Goal: Task Accomplishment & Management: Complete application form

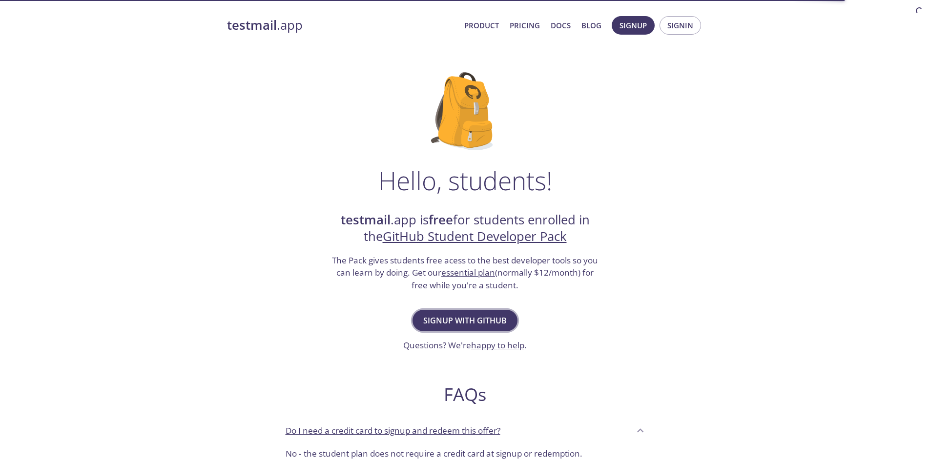
click at [487, 324] on span "Signup with GitHub" at bounding box center [464, 321] width 83 height 14
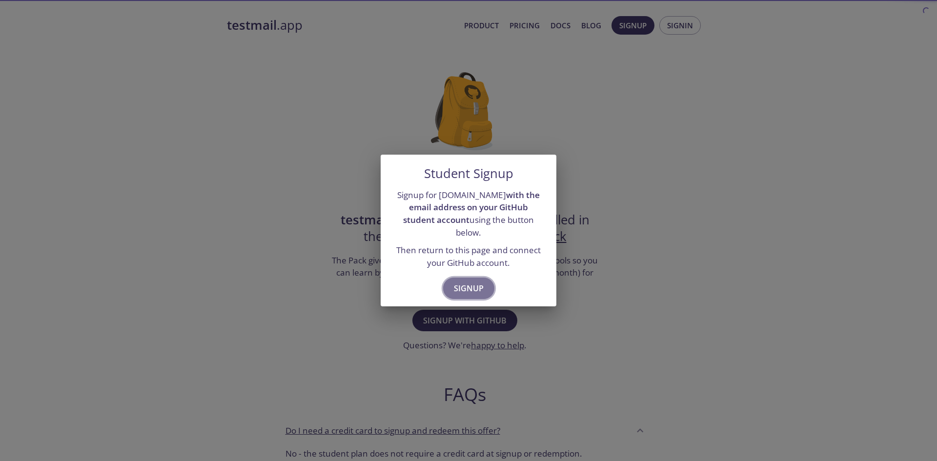
click at [475, 282] on span "Signup" at bounding box center [469, 289] width 30 height 14
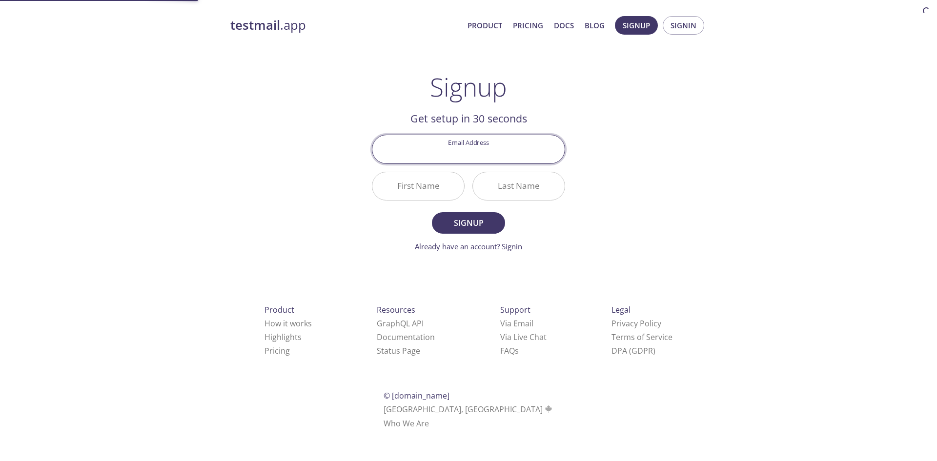
click at [477, 155] on input "Email Address" at bounding box center [469, 149] width 192 height 28
click at [492, 142] on input "Email Address" at bounding box center [469, 149] width 192 height 28
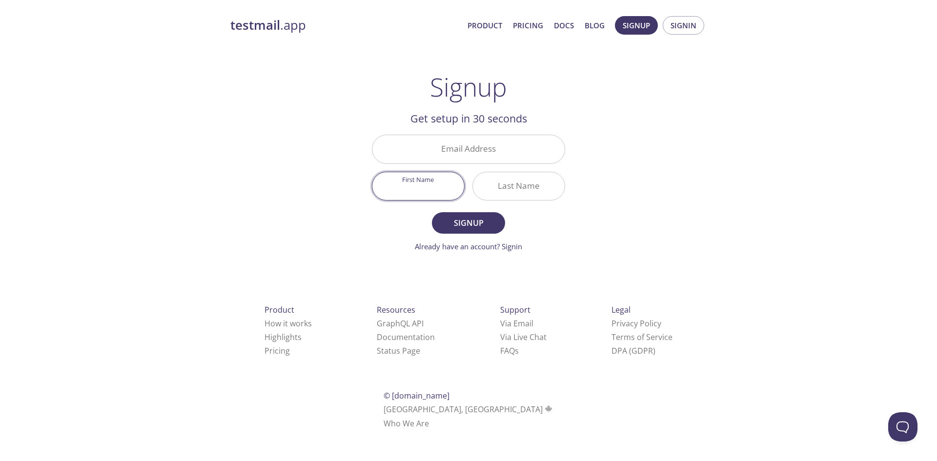
click at [439, 176] on input "First Name" at bounding box center [419, 186] width 92 height 28
drag, startPoint x: 507, startPoint y: 177, endPoint x: 456, endPoint y: 162, distance: 53.8
click at [508, 177] on input "Last Name" at bounding box center [519, 186] width 92 height 28
click at [482, 152] on input "Email Address" at bounding box center [469, 149] width 192 height 28
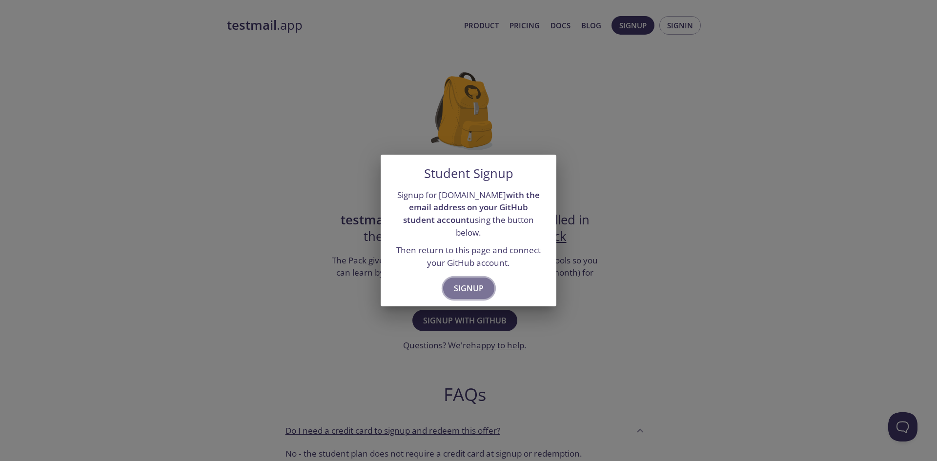
click at [474, 282] on span "Signup" at bounding box center [469, 289] width 30 height 14
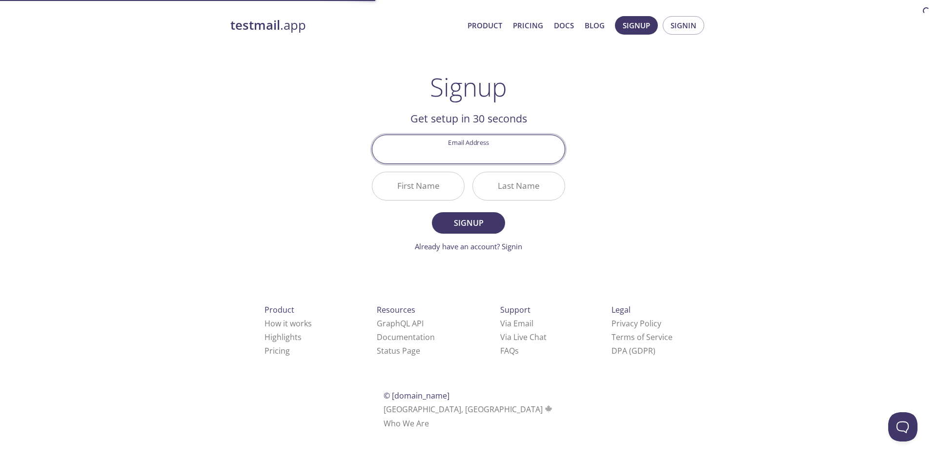
click at [457, 143] on input "Email Address" at bounding box center [469, 149] width 192 height 28
type input "[EMAIL_ADDRESS][DOMAIN_NAME]"
click at [416, 189] on input "First Name" at bounding box center [419, 186] width 92 height 28
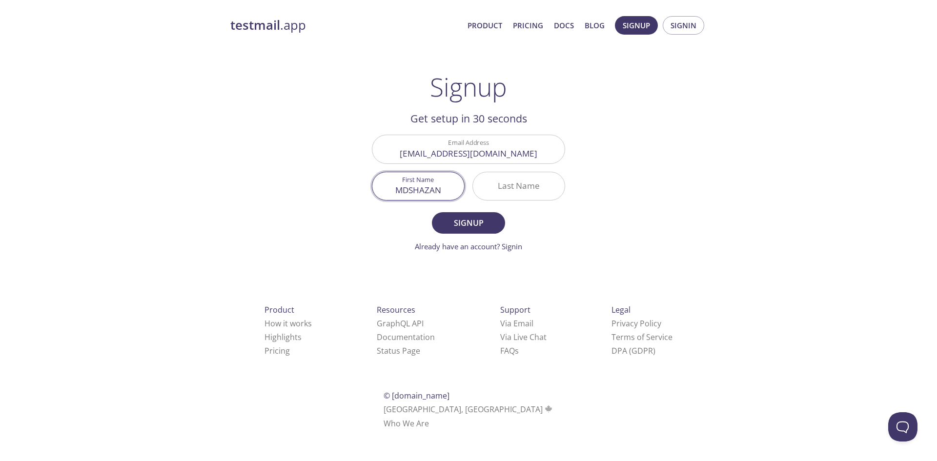
click at [411, 189] on input "MDSHAZAN" at bounding box center [419, 186] width 92 height 28
type input "MD. [GEOGRAPHIC_DATA]"
click at [495, 185] on input "Last Name" at bounding box center [519, 186] width 92 height 28
drag, startPoint x: 524, startPoint y: 192, endPoint x: 591, endPoint y: 190, distance: 66.9
click at [591, 190] on div "testmail .app Product Pricing Docs Blog Signup Signin Signup Get setup in 30 se…" at bounding box center [469, 234] width 500 height 448
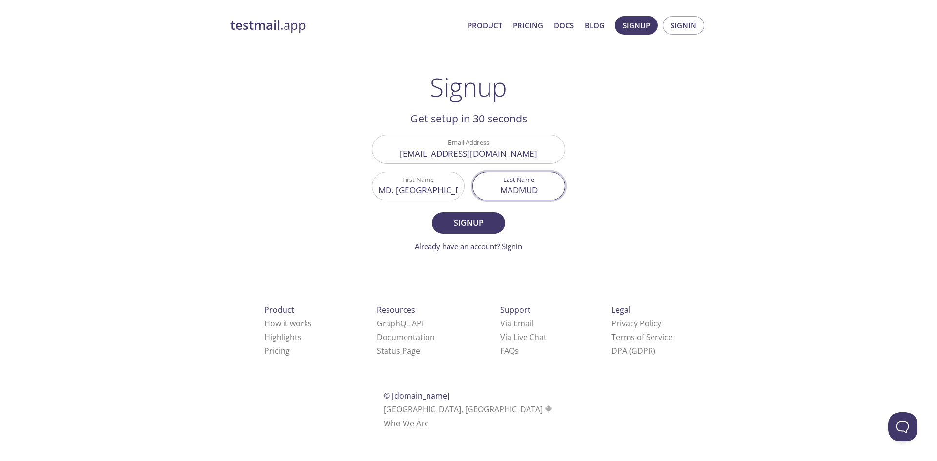
type input "MADMUD"
click at [445, 187] on input "MD. [GEOGRAPHIC_DATA]" at bounding box center [419, 186] width 92 height 28
paste input "ARPON"
drag, startPoint x: 431, startPoint y: 192, endPoint x: 471, endPoint y: 194, distance: 40.1
click at [471, 194] on div "Email Address [EMAIL_ADDRESS][DOMAIN_NAME] First Name MD. SHAZANARPON Last Name…" at bounding box center [468, 168] width 201 height 74
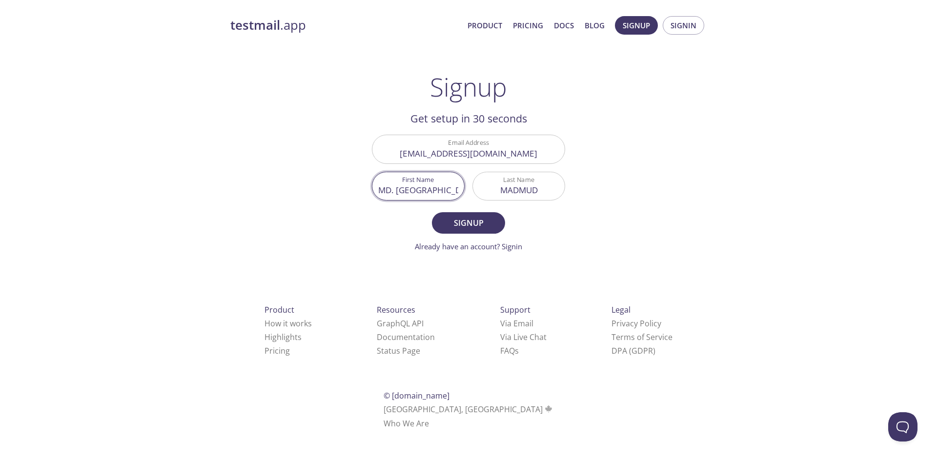
type input "MD. [GEOGRAPHIC_DATA]"
click at [541, 194] on input "MADMUD" at bounding box center [519, 186] width 92 height 28
paste input "ARPON"
drag, startPoint x: 525, startPoint y: 194, endPoint x: 460, endPoint y: 195, distance: 65.0
click at [460, 195] on div "Email Address [EMAIL_ADDRESS][DOMAIN_NAME] First Name MD. [PERSON_NAME] Last Na…" at bounding box center [468, 168] width 201 height 74
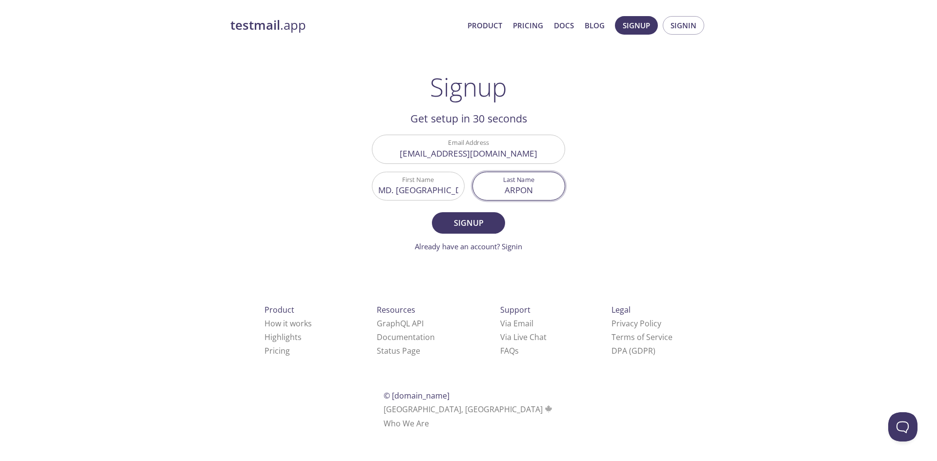
type input "ARPON"
click at [451, 191] on input "MD. [GEOGRAPHIC_DATA]" at bounding box center [419, 186] width 92 height 28
paste input "MADMUD"
click at [422, 190] on input "MD. SHAZANMADMUD" at bounding box center [419, 186] width 92 height 28
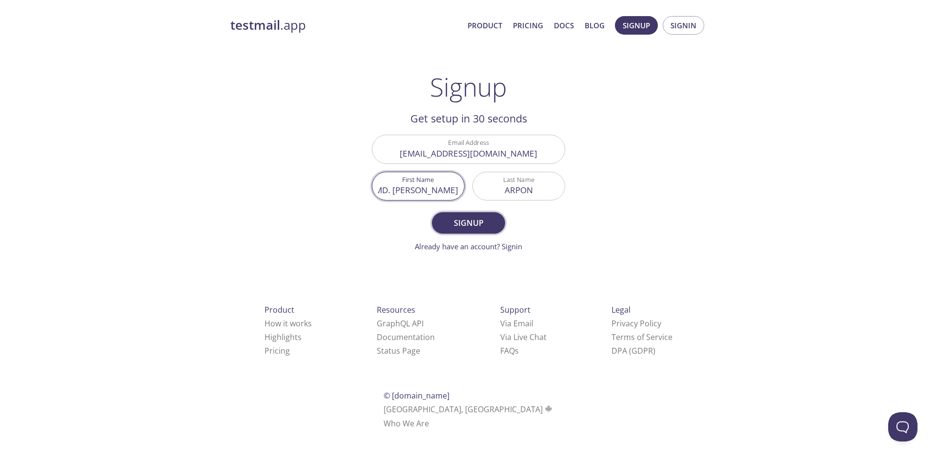
type input "MD. [PERSON_NAME]"
click at [479, 220] on span "Signup" at bounding box center [469, 223] width 52 height 14
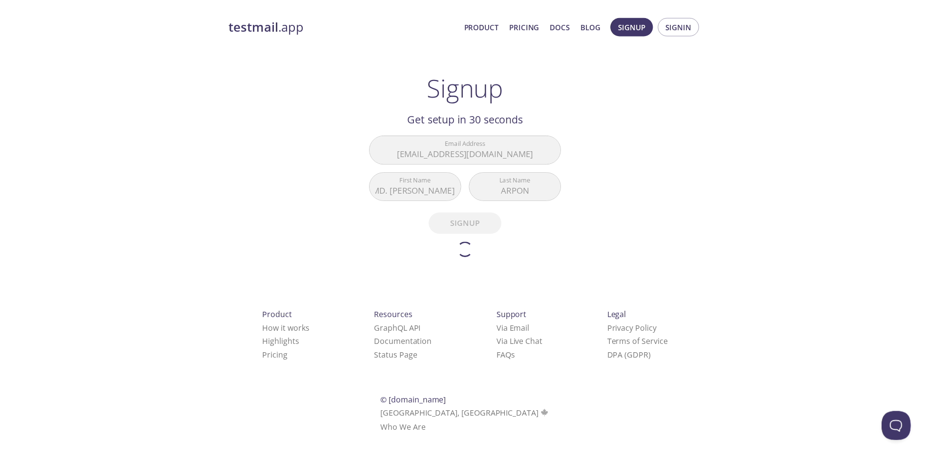
scroll to position [0, 0]
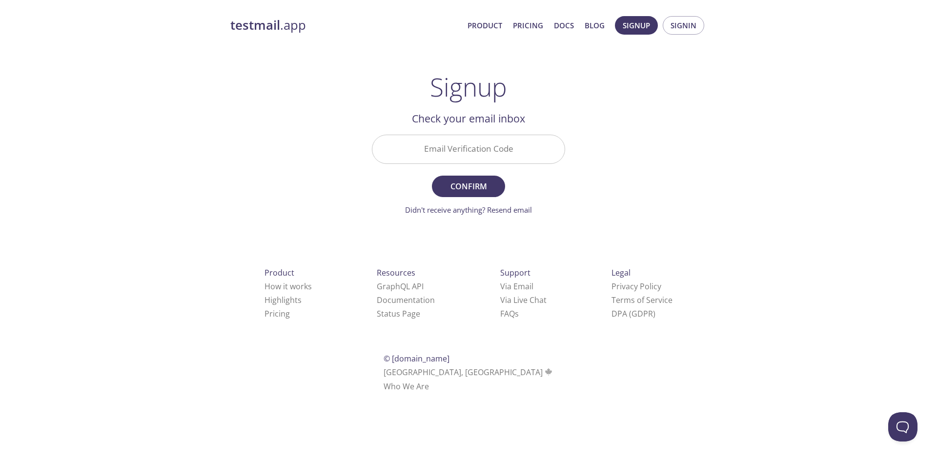
click at [450, 140] on input "Email Verification Code" at bounding box center [469, 149] width 192 height 28
click at [499, 151] on input "Email Verification Code" at bounding box center [469, 149] width 192 height 28
paste input "648X5VJ"
type input "648X5VJ"
click at [490, 187] on span "Confirm" at bounding box center [469, 187] width 52 height 14
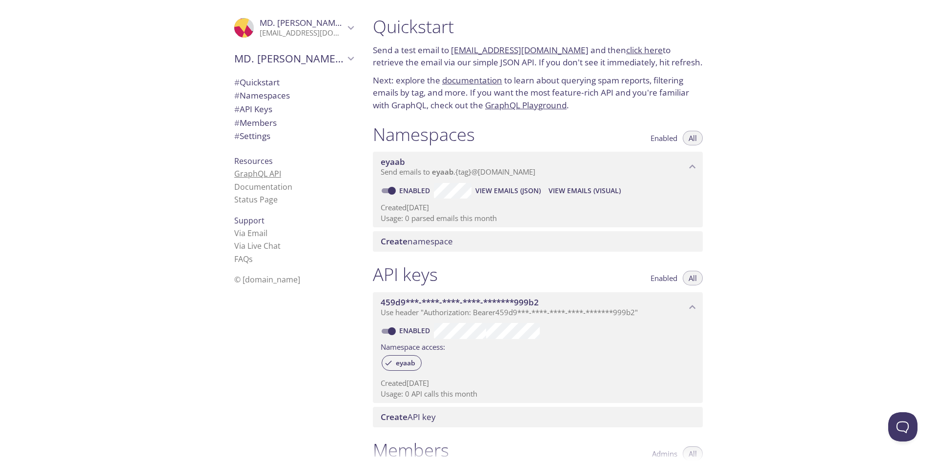
click at [255, 178] on link "GraphQL API" at bounding box center [257, 173] width 47 height 11
click at [249, 34] on div ".cls-1 { fill: #6d5ca8; } .cls-2 { fill: #3fc191; } .cls-3 { fill: #3b4752; } .…" at bounding box center [246, 28] width 25 height 20
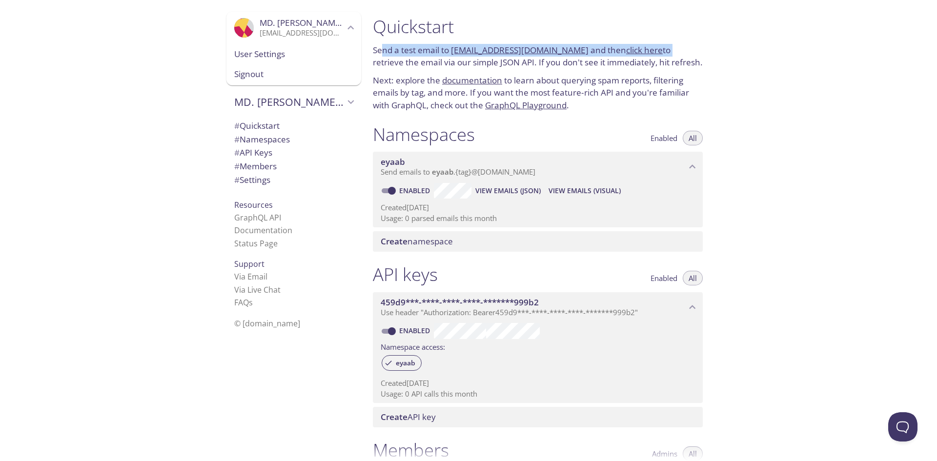
drag, startPoint x: 383, startPoint y: 51, endPoint x: 937, endPoint y: 76, distance: 554.2
click at [657, 51] on p "Send a test email to [EMAIL_ADDRESS][DOMAIN_NAME] and then click here to retrie…" at bounding box center [538, 56] width 330 height 25
